Goal: Task Accomplishment & Management: Manage account settings

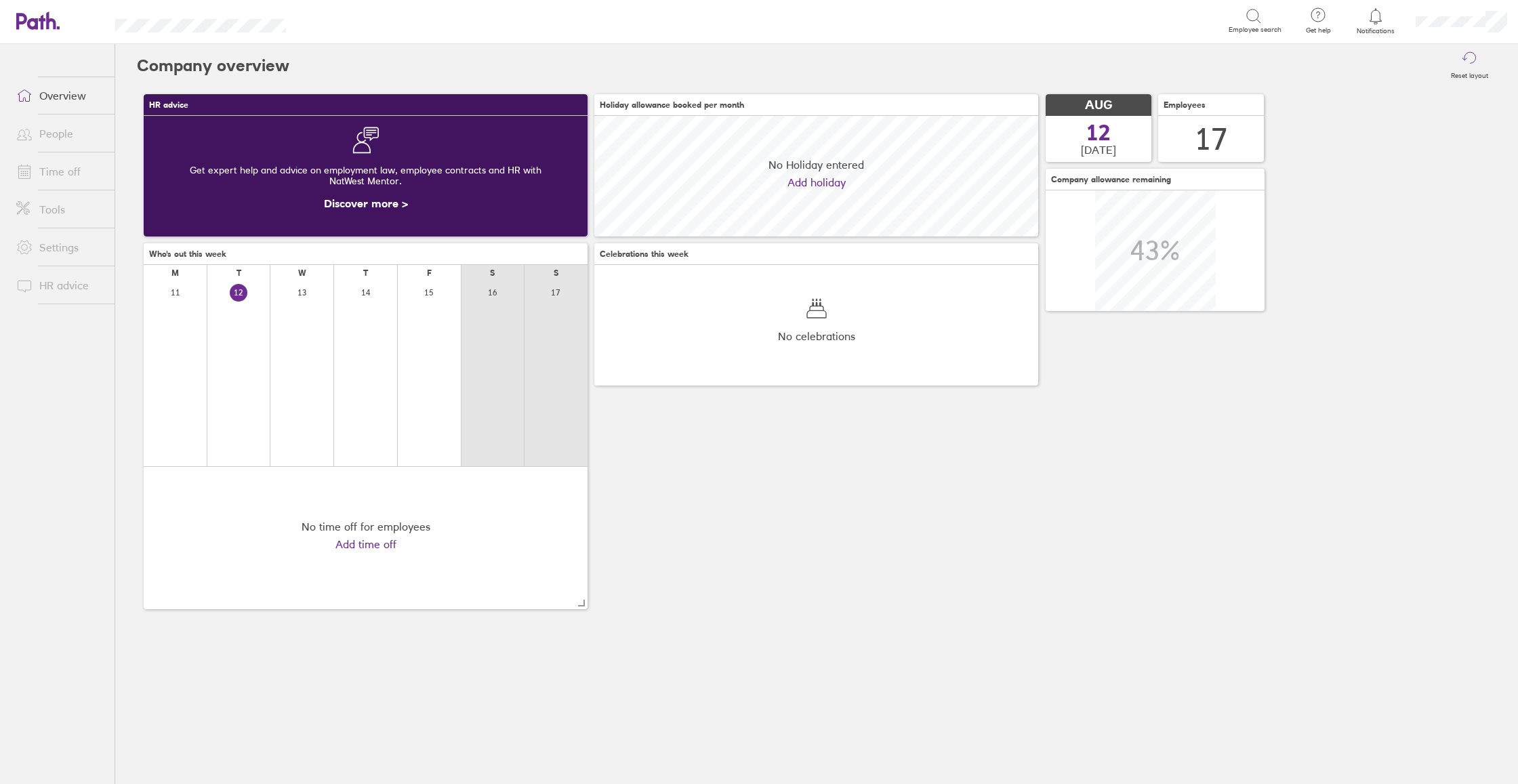
scroll to position [120, 444]
click at [62, 136] on link "People" at bounding box center [60, 133] width 109 height 27
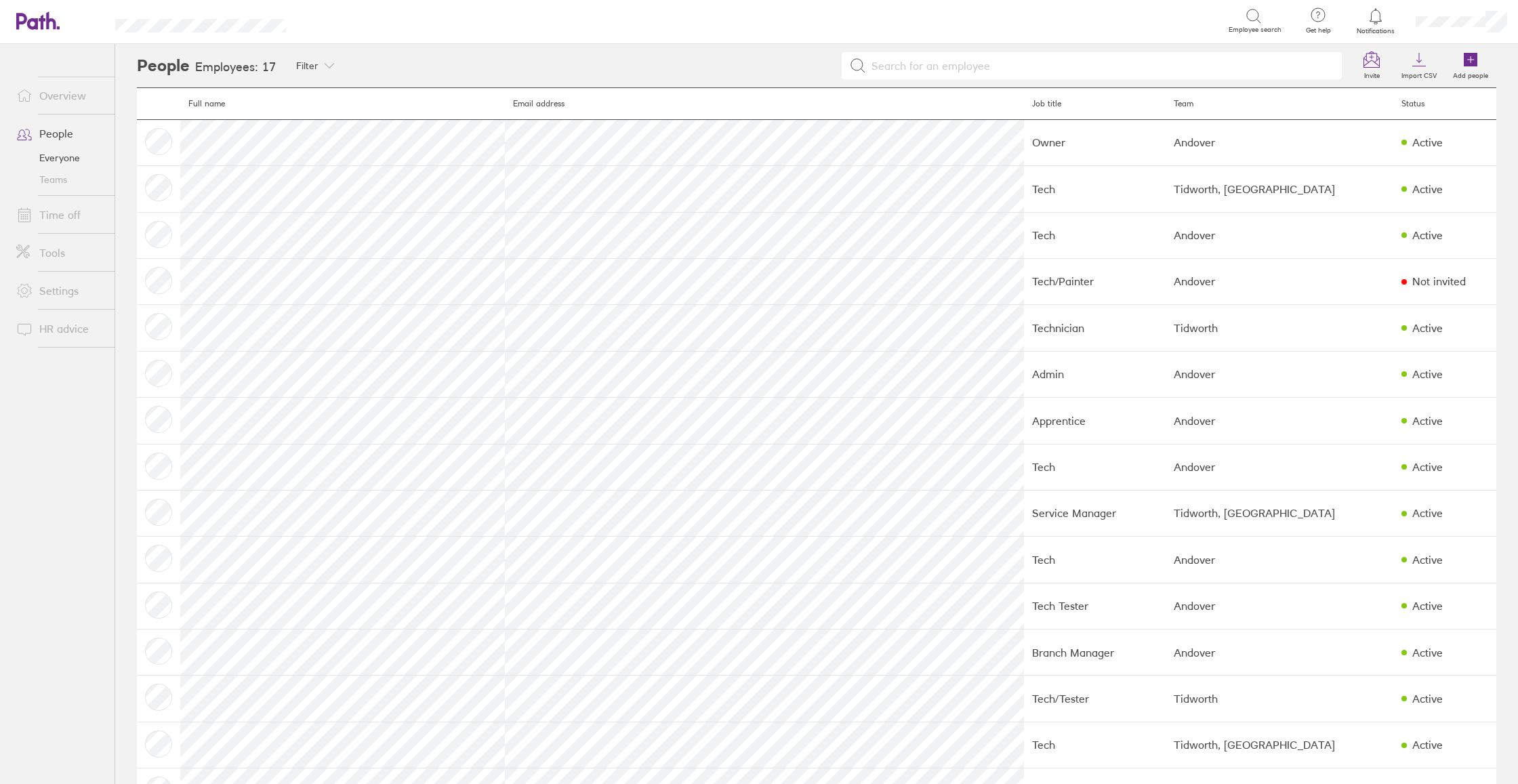
click at [85, 206] on link "Time off" at bounding box center [60, 215] width 109 height 27
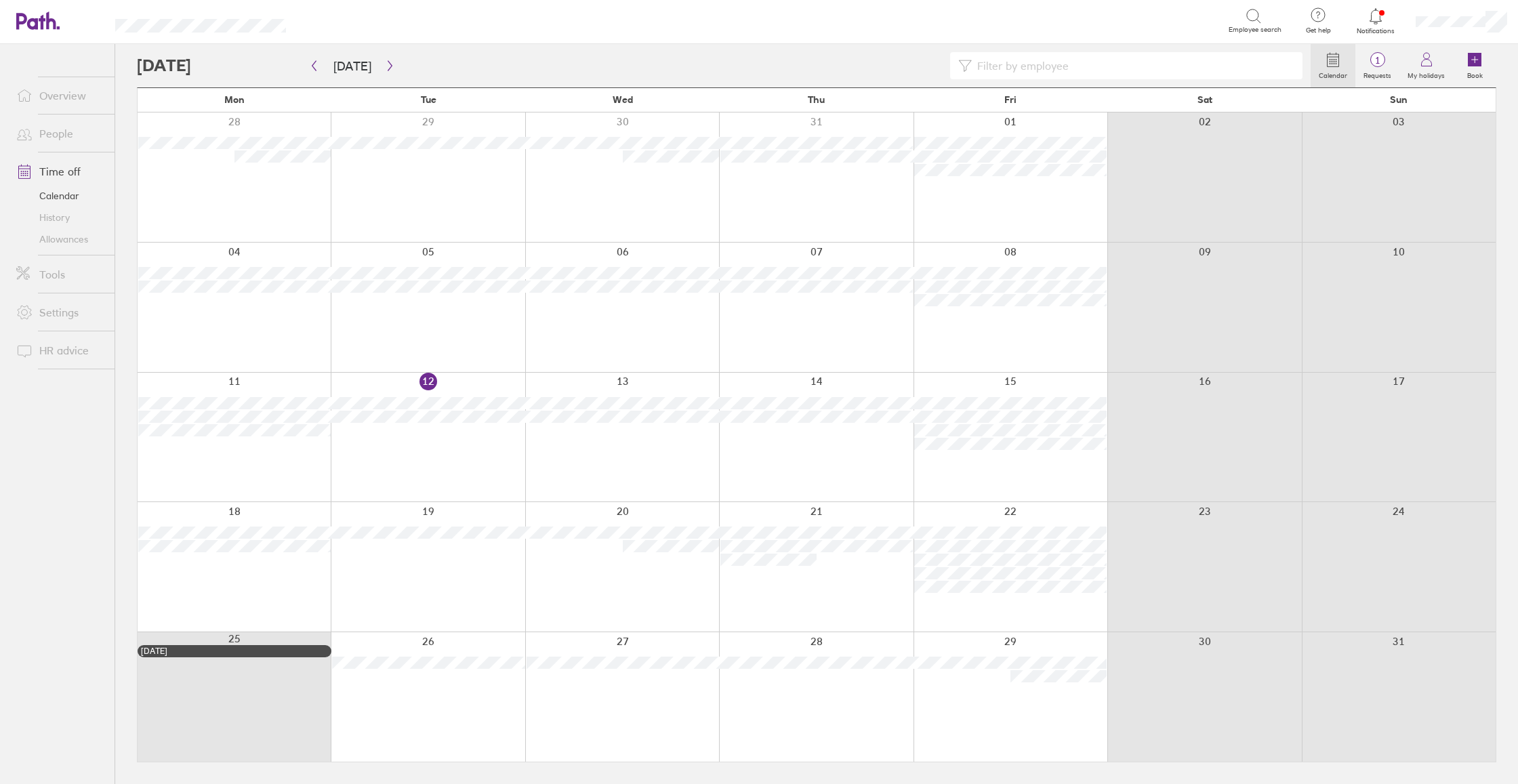
click at [646, 480] on div at bounding box center [622, 437] width 194 height 129
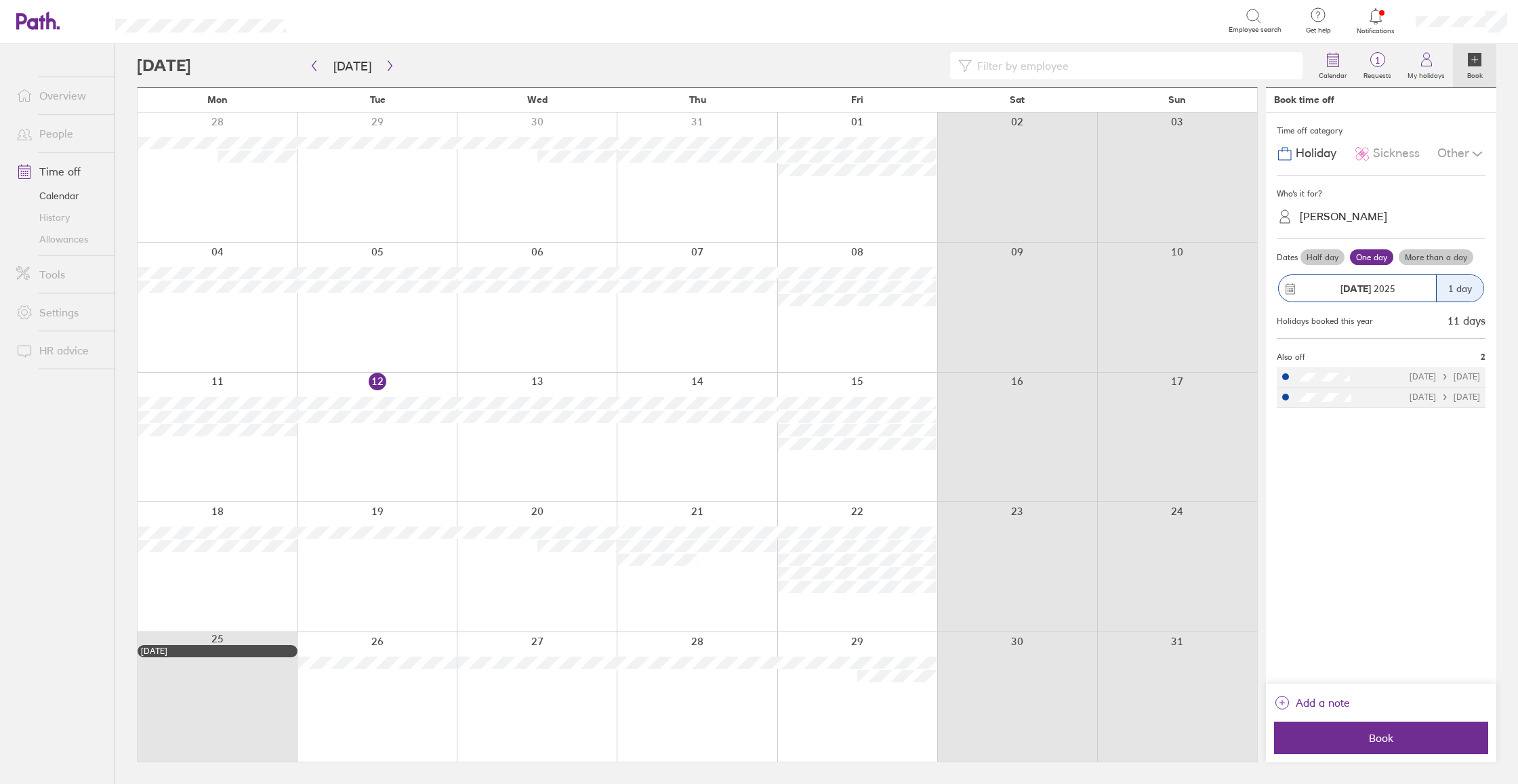
click at [1131, 582] on div at bounding box center [1177, 567] width 160 height 129
click at [309, 68] on icon "button" at bounding box center [314, 66] width 10 height 11
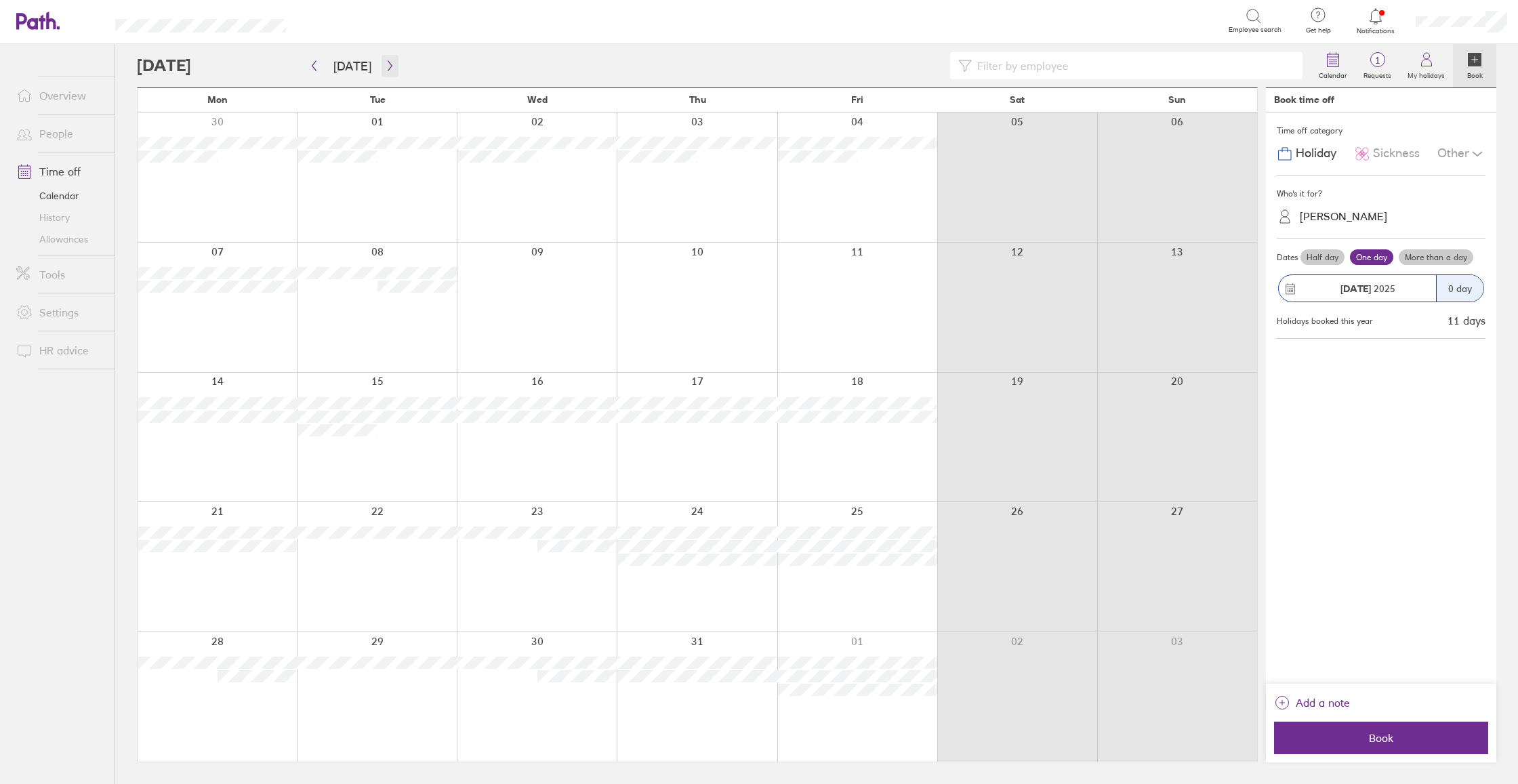
click at [387, 66] on icon "button" at bounding box center [390, 66] width 10 height 11
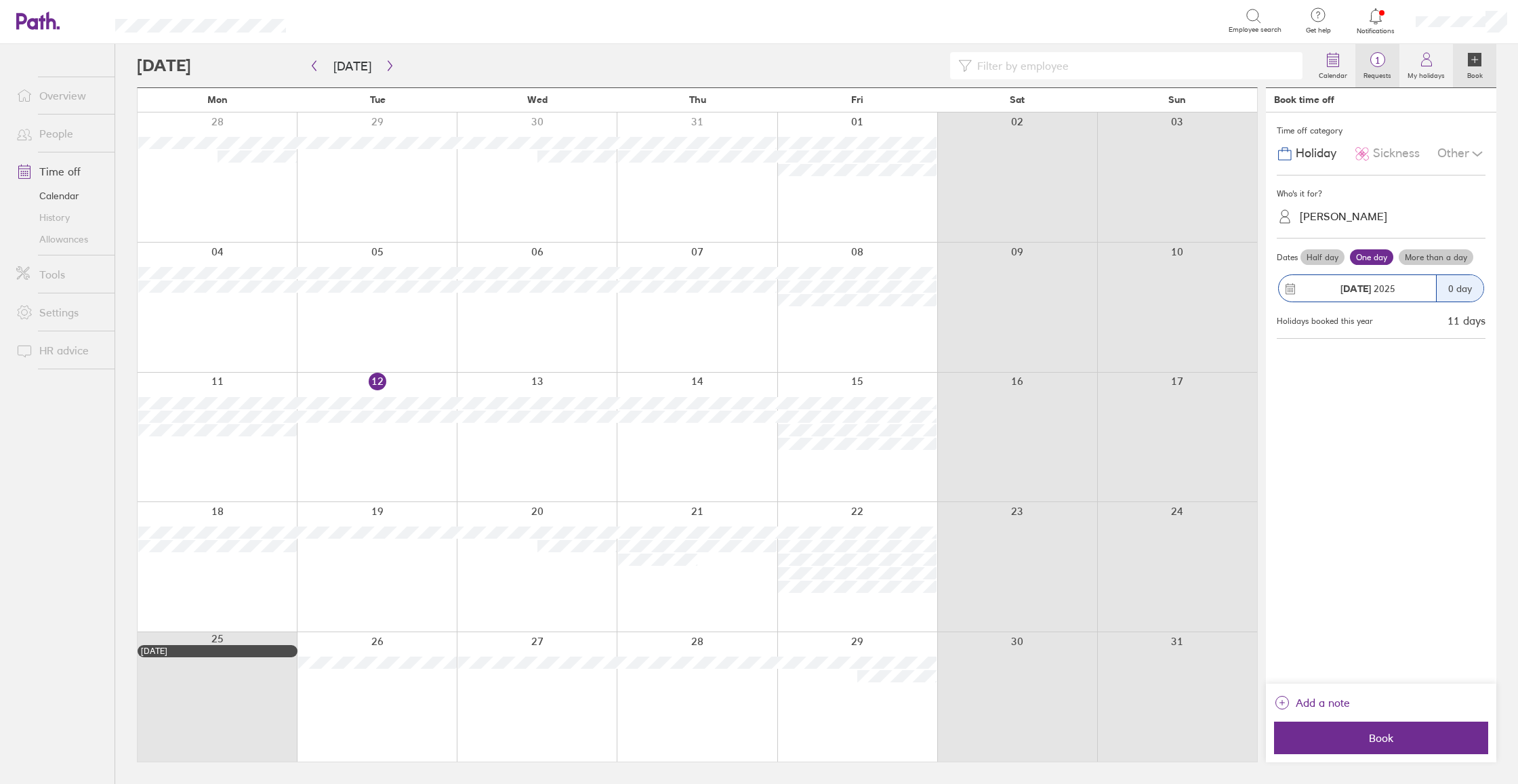
click at [1369, 65] on span "1" at bounding box center [1378, 61] width 44 height 11
